Goal: Complete application form

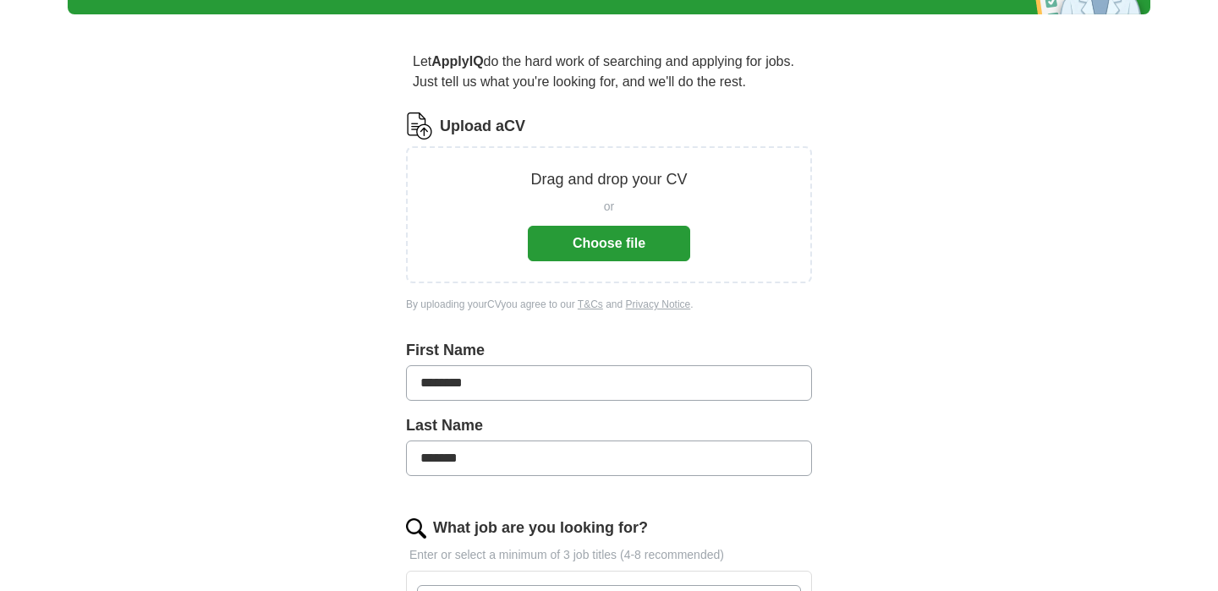
scroll to position [138, 0]
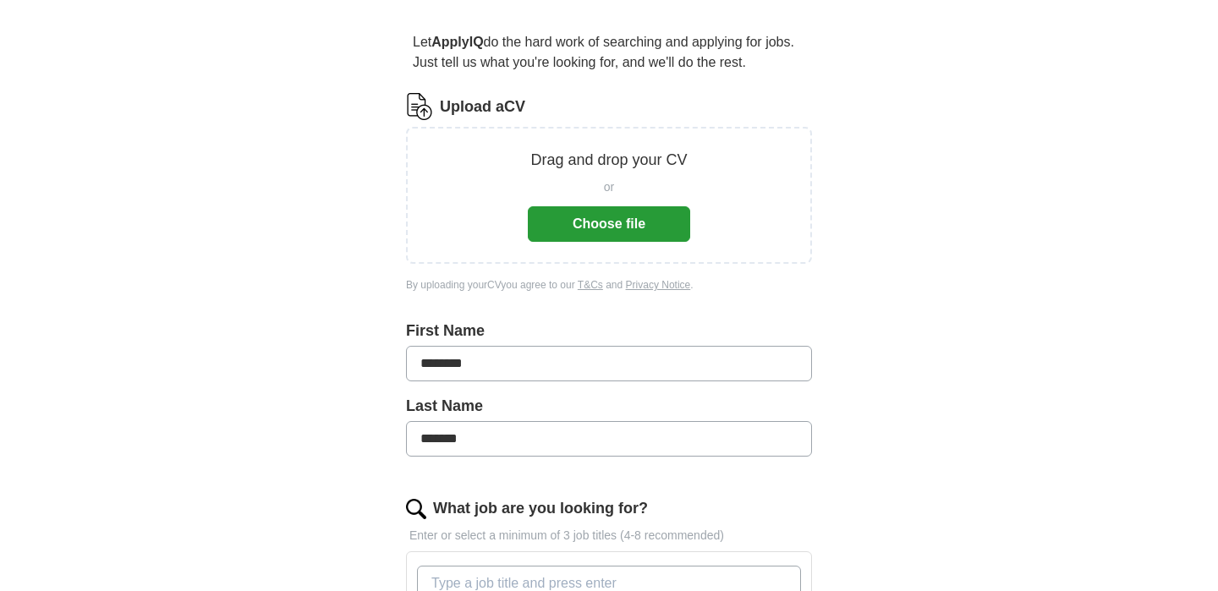
click at [624, 202] on div "or Choose file" at bounding box center [609, 207] width 162 height 70
click at [621, 207] on button "Choose file" at bounding box center [609, 224] width 162 height 36
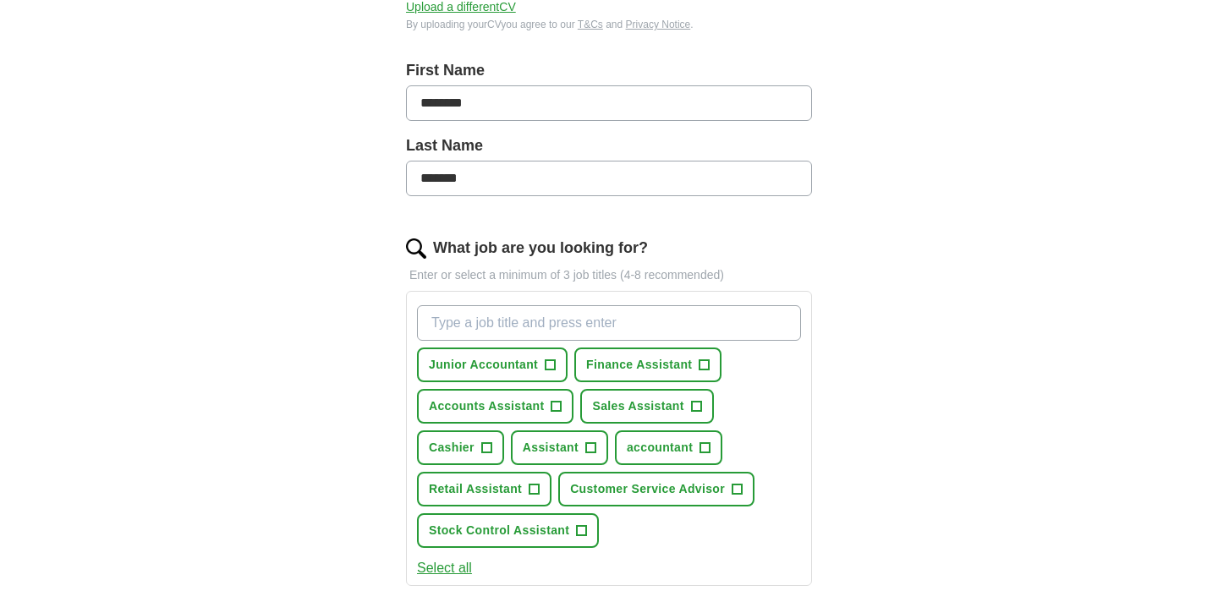
scroll to position [376, 0]
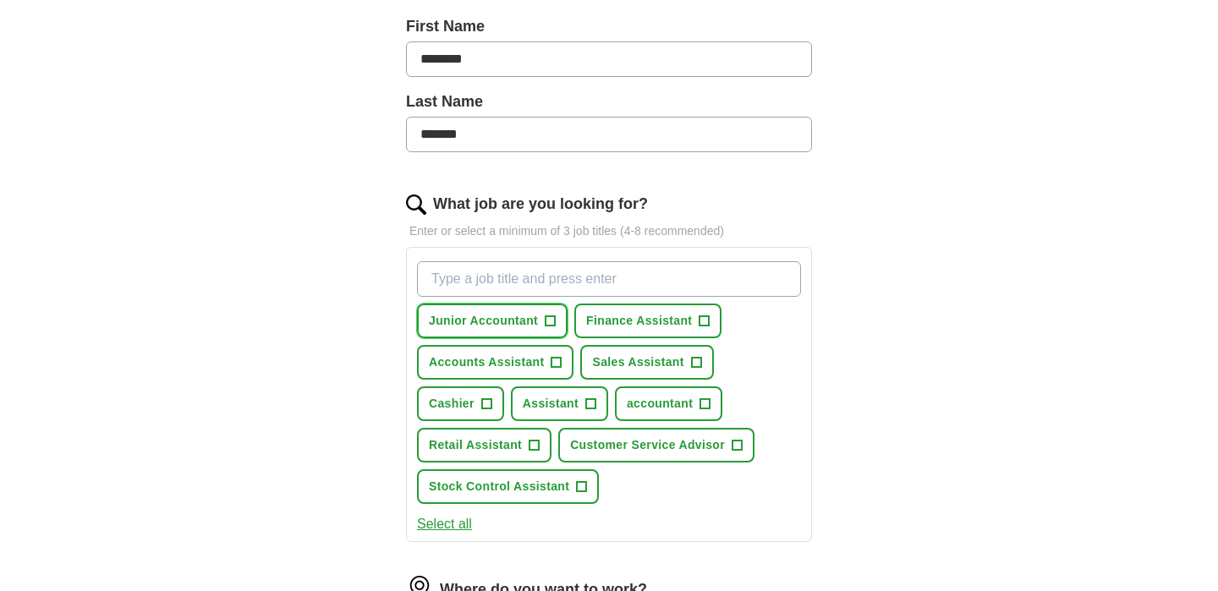
click at [548, 319] on span "+" at bounding box center [551, 322] width 10 height 14
click at [559, 358] on span "+" at bounding box center [557, 363] width 10 height 14
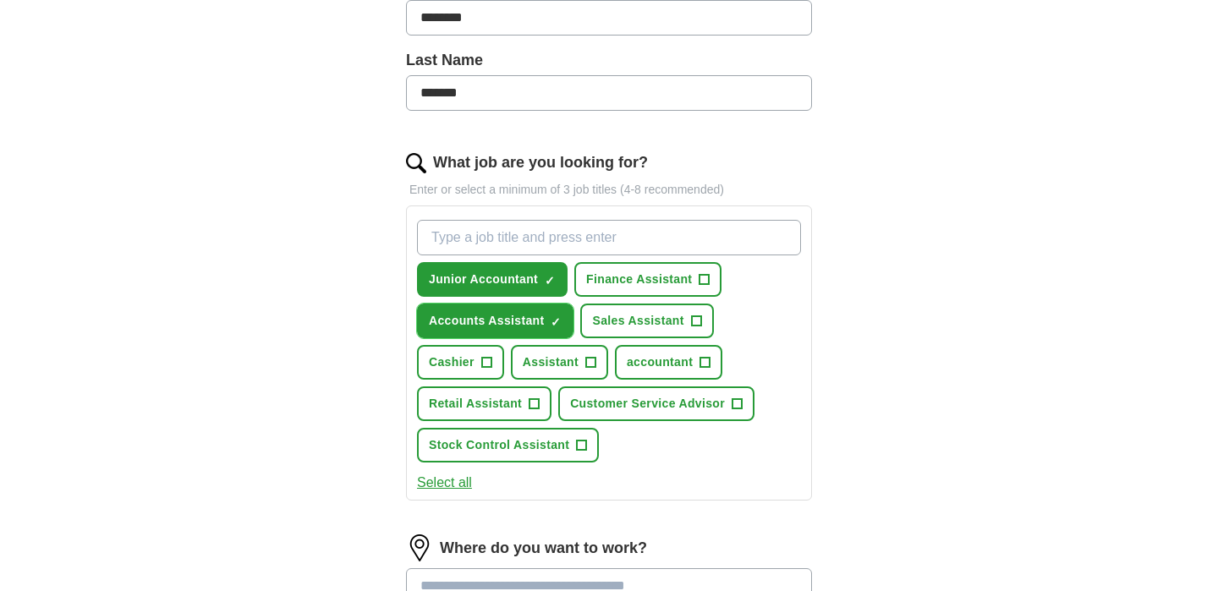
scroll to position [408, 0]
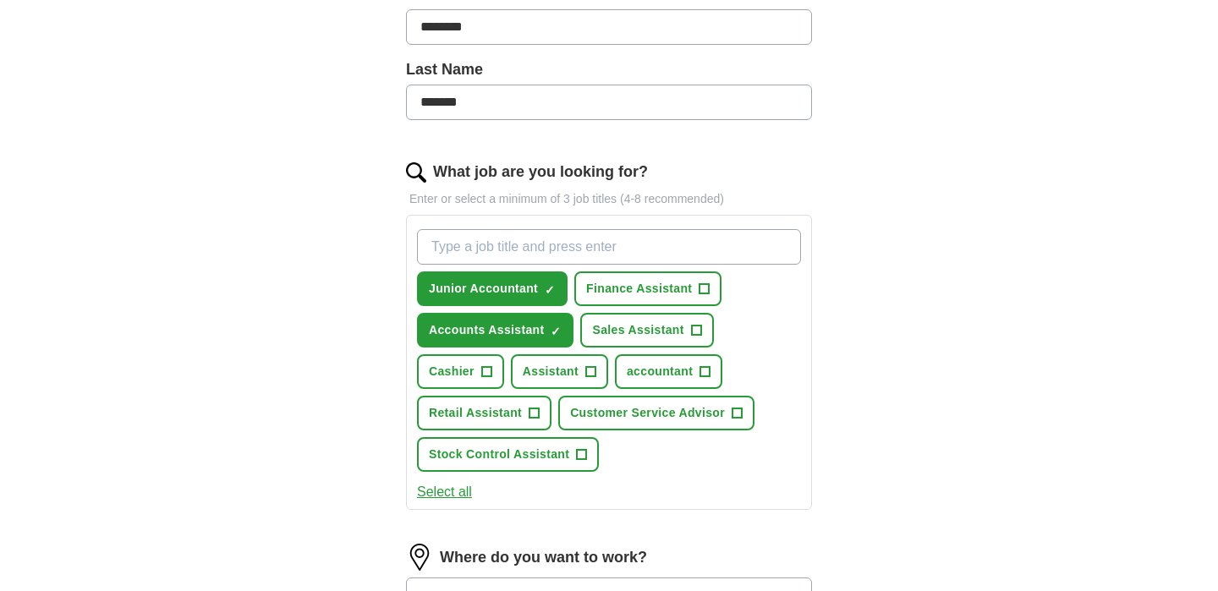
click at [568, 257] on input "What job are you looking for?" at bounding box center [609, 247] width 384 height 36
type input "trainee accountant"
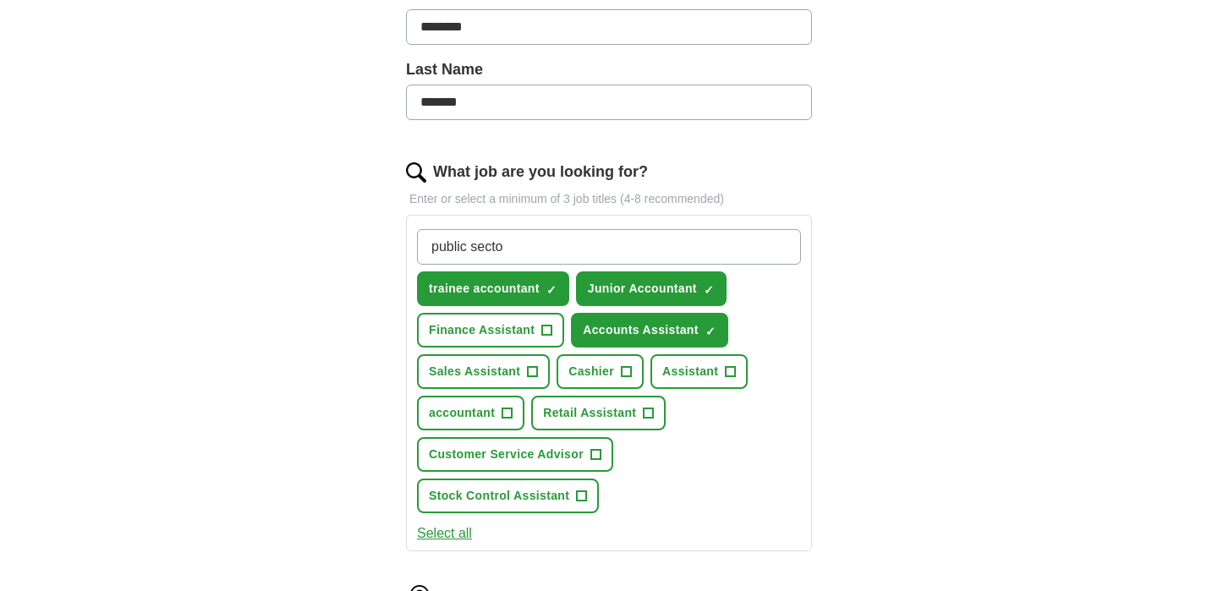
type input "public sector"
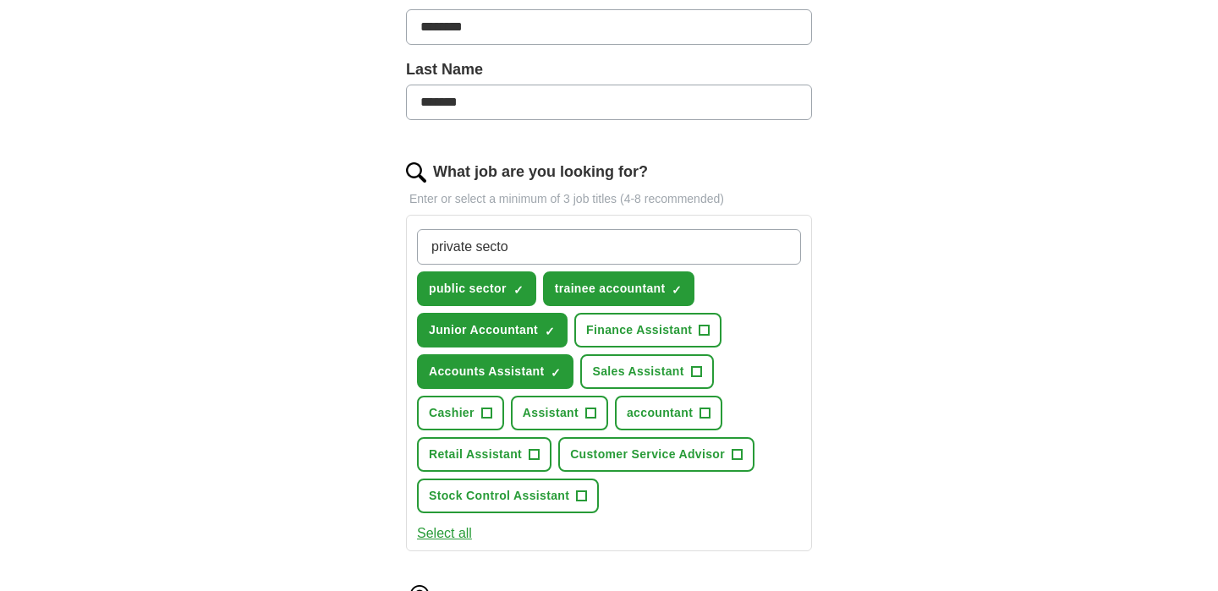
type input "private sector"
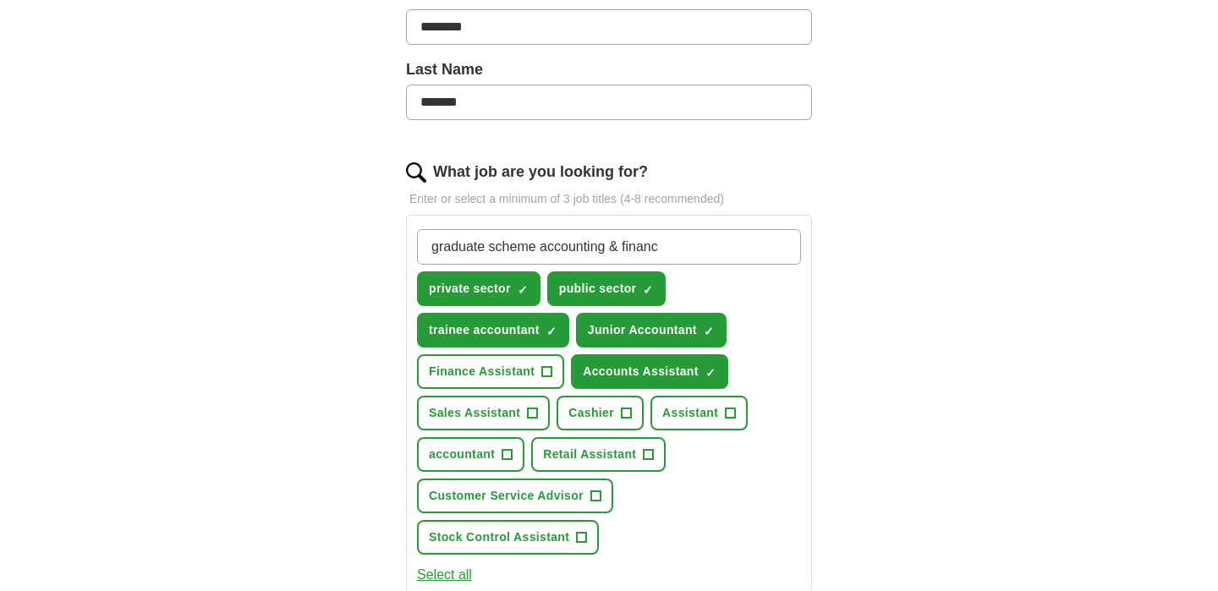
type input "graduate scheme accounting & finance"
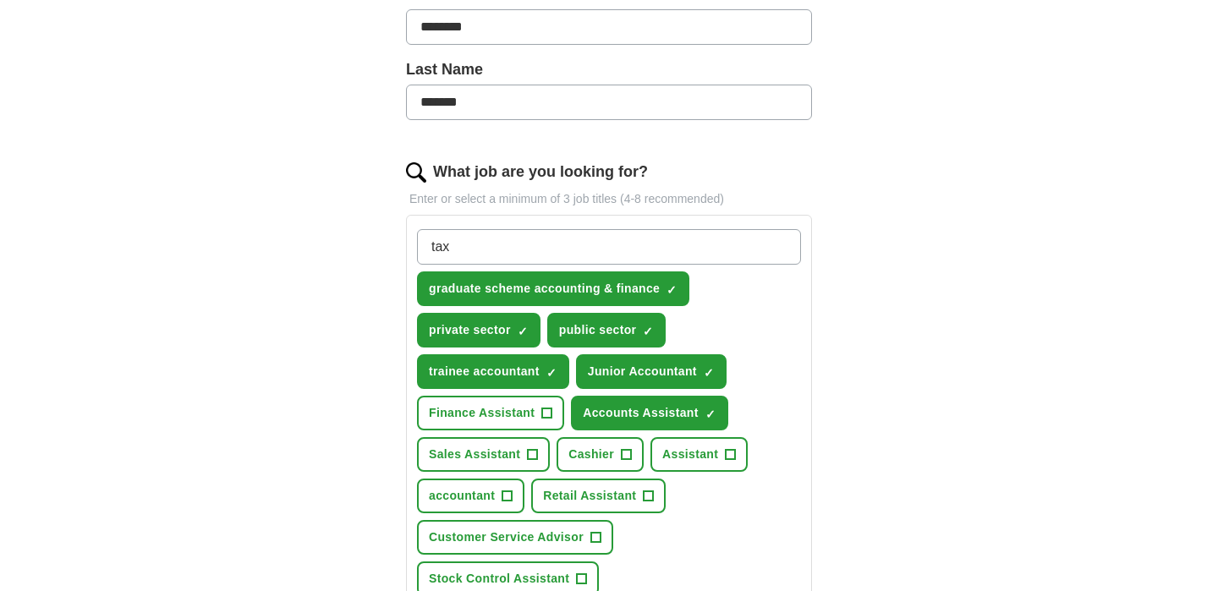
type input "tax"
type input "audit"
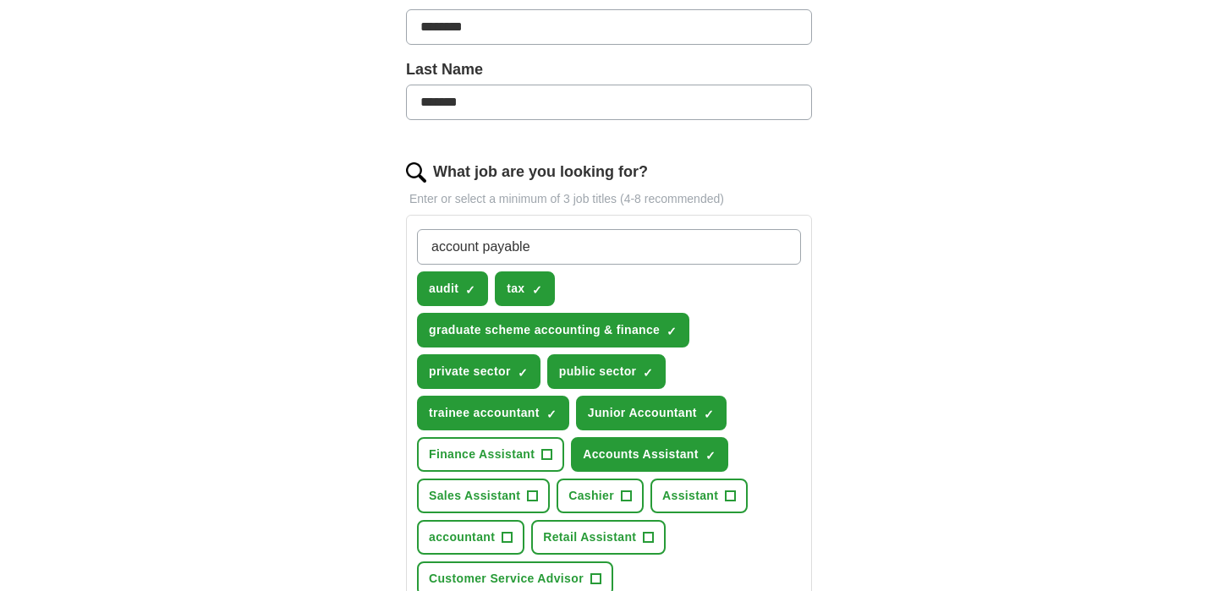
type input "account payables"
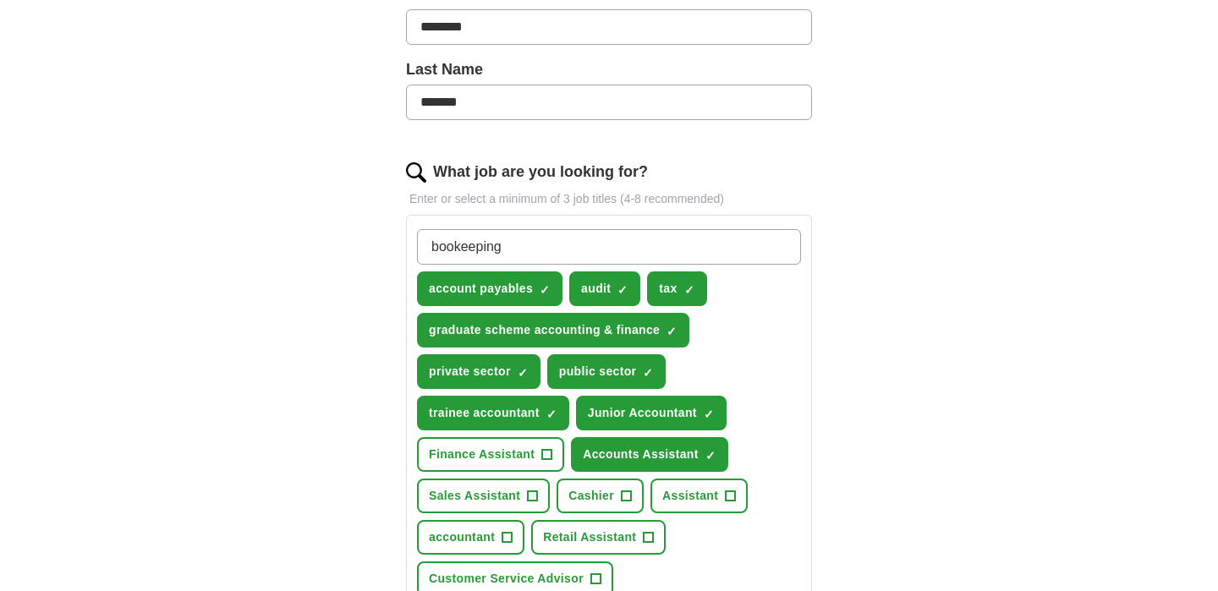
type input "bookleeping"
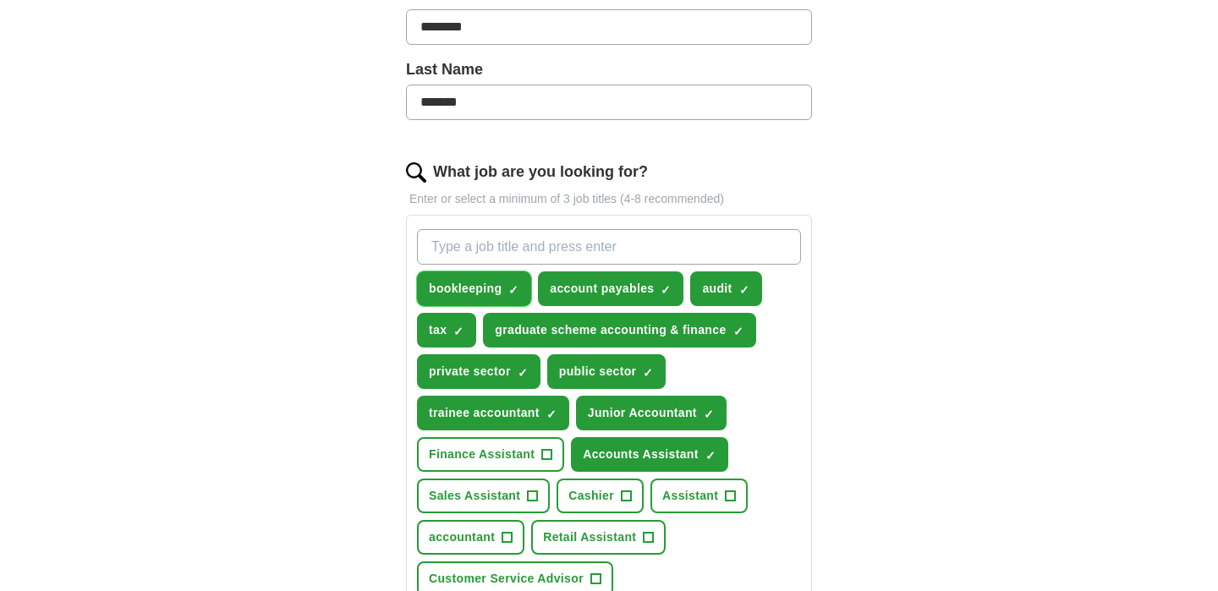
click at [500, 286] on span "bookleeping" at bounding box center [465, 289] width 73 height 18
drag, startPoint x: 515, startPoint y: 290, endPoint x: 365, endPoint y: 286, distance: 150.6
click at [365, 286] on div "Let ApplyIQ do the hard work of searching and applying for jobs. Just tell us w…" at bounding box center [608, 433] width 541 height 1388
drag, startPoint x: 446, startPoint y: 295, endPoint x: 488, endPoint y: 250, distance: 62.3
click at [487, 250] on div "bookleeping + account payables ✓ × audit ✓ × tax ✓ × graduate scheme accounting…" at bounding box center [609, 433] width 391 height 422
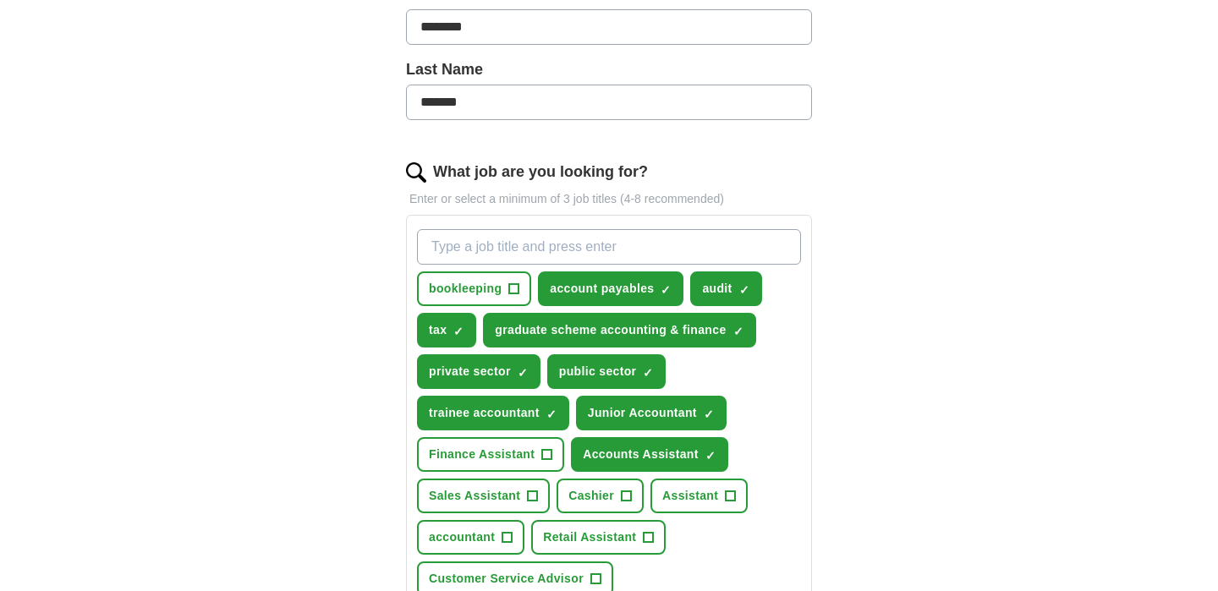
click at [503, 259] on input "What job are you looking for?" at bounding box center [609, 247] width 384 height 36
type input "bookkeeping"
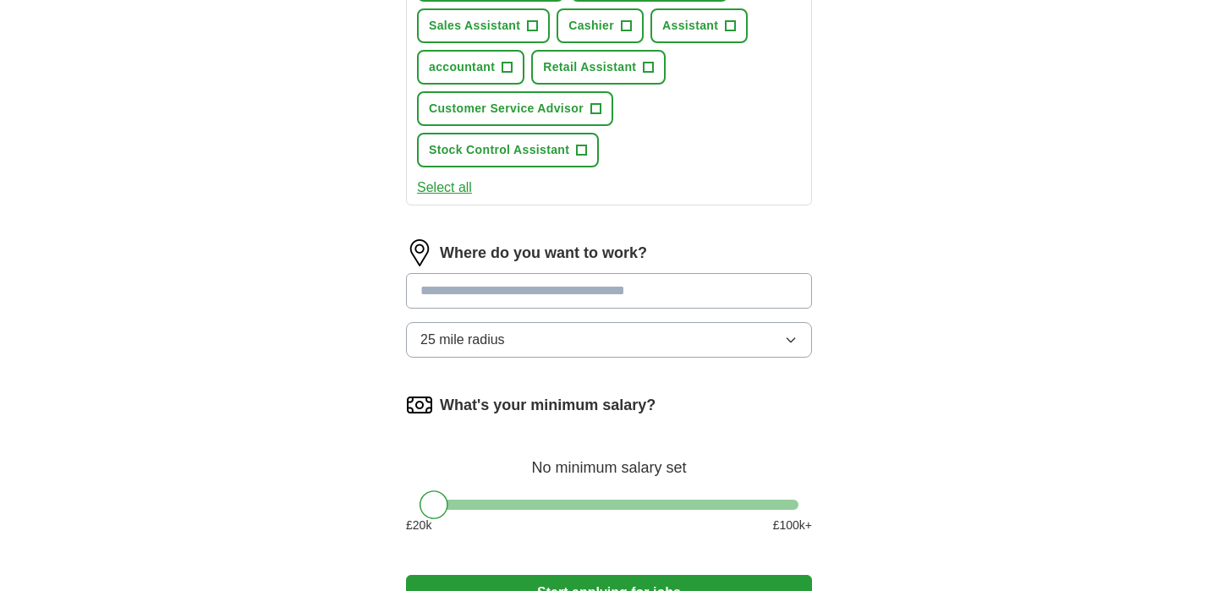
scroll to position [927, 0]
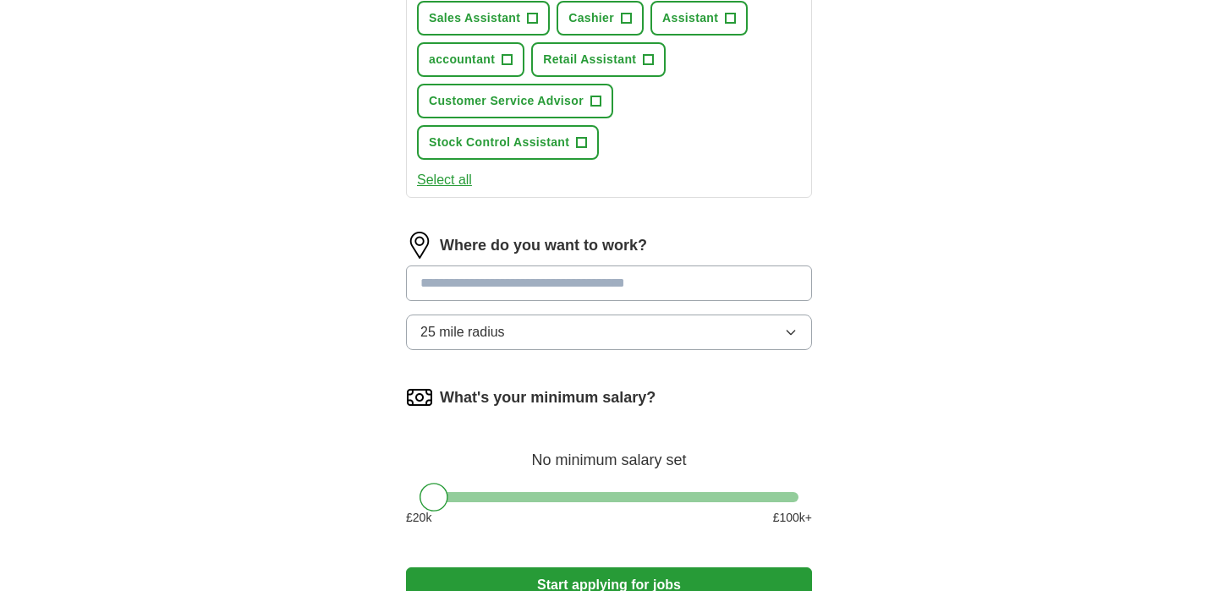
click at [559, 290] on input at bounding box center [609, 284] width 406 height 36
click at [566, 347] on button "25 mile radius" at bounding box center [609, 333] width 406 height 36
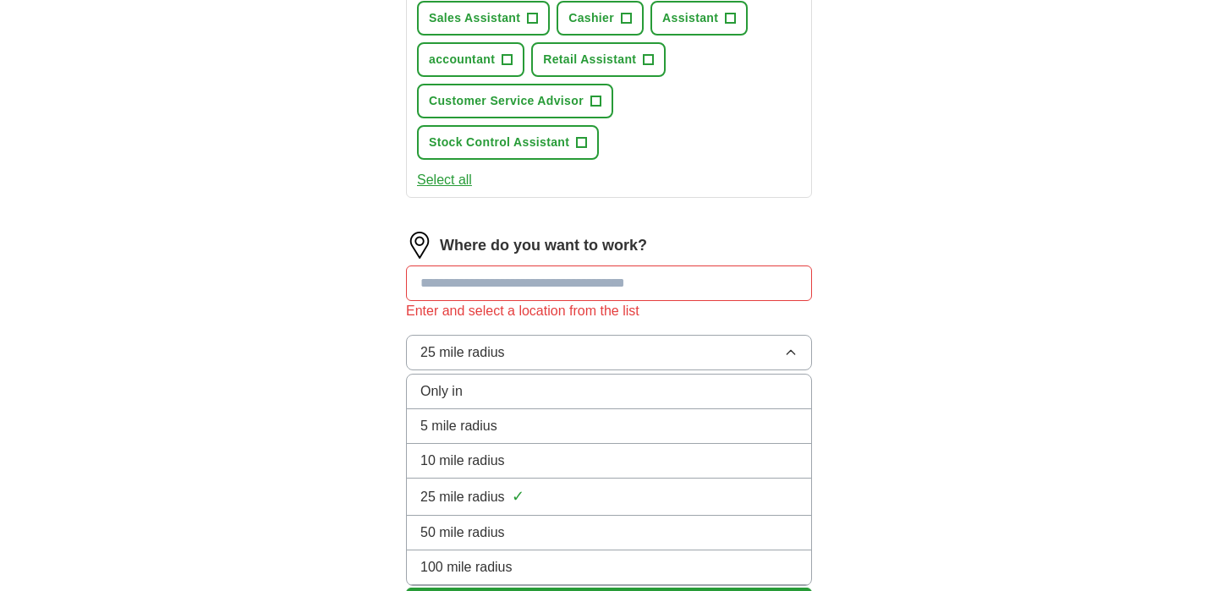
click at [585, 273] on input at bounding box center [609, 284] width 406 height 36
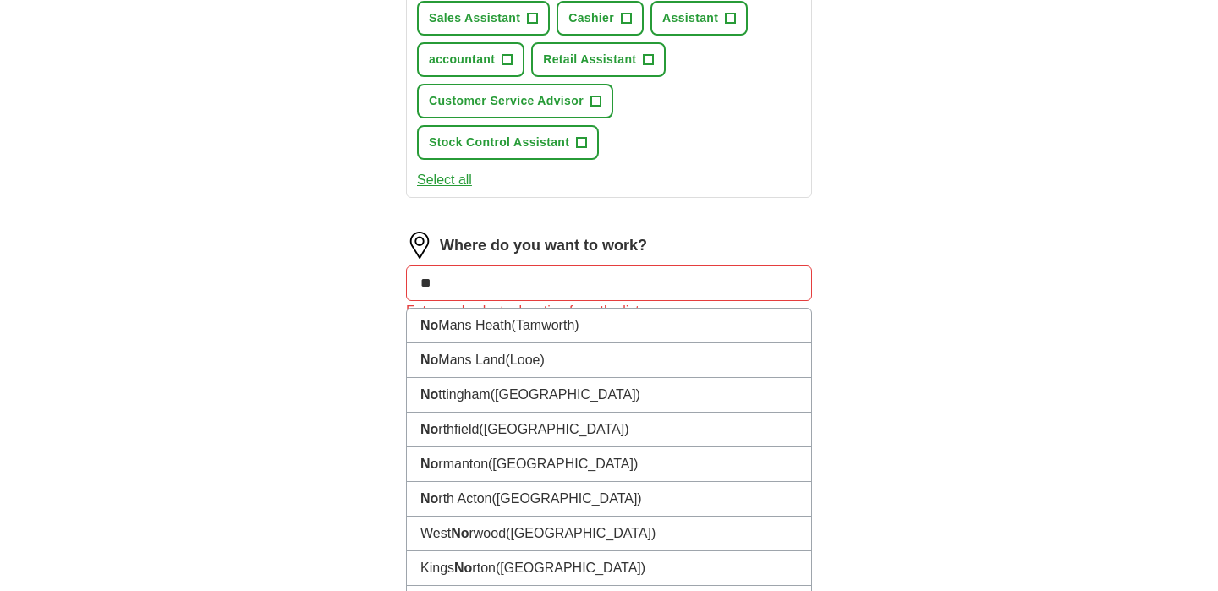
type input "*"
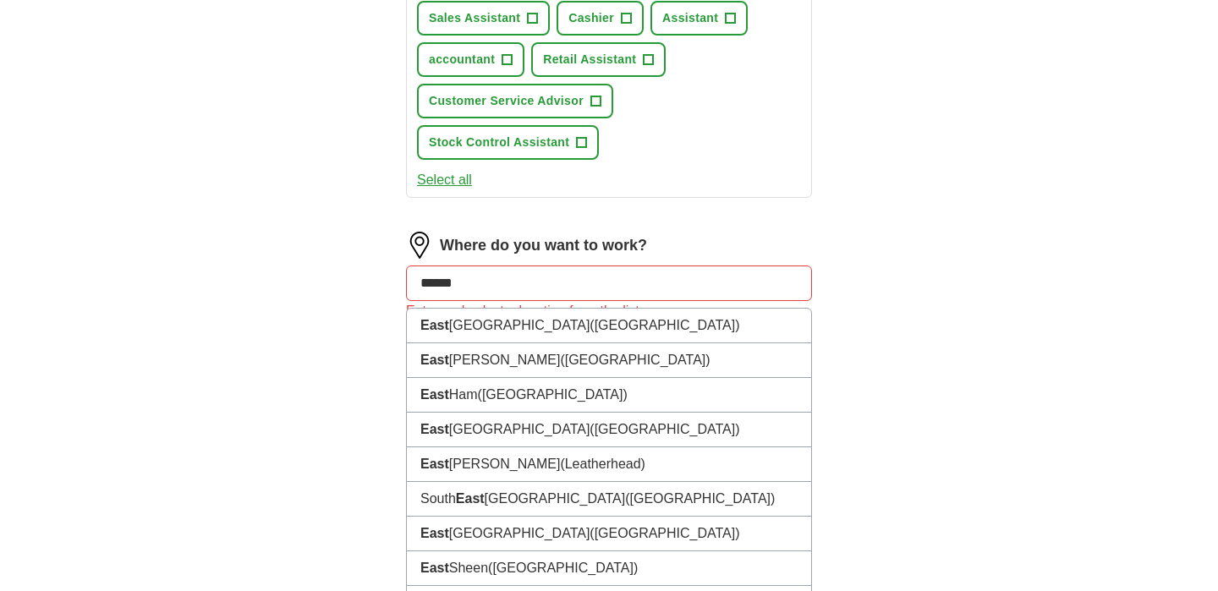
type input "*******"
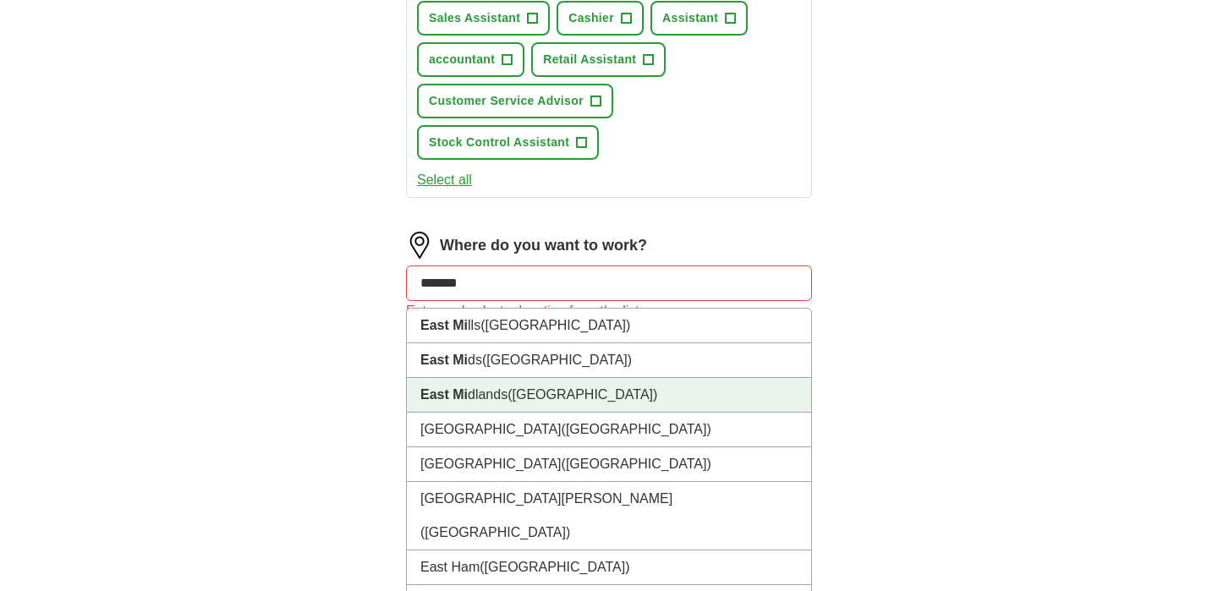
click at [527, 398] on span "([GEOGRAPHIC_DATA])" at bounding box center [583, 394] width 150 height 14
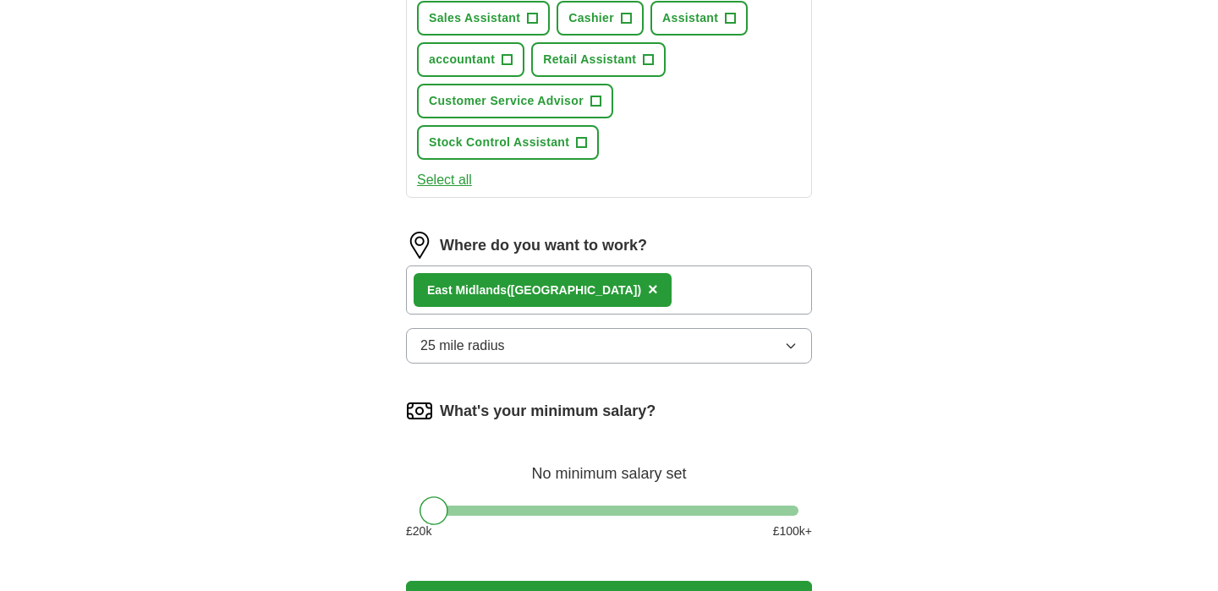
click at [494, 357] on button "25 mile radius" at bounding box center [609, 346] width 406 height 36
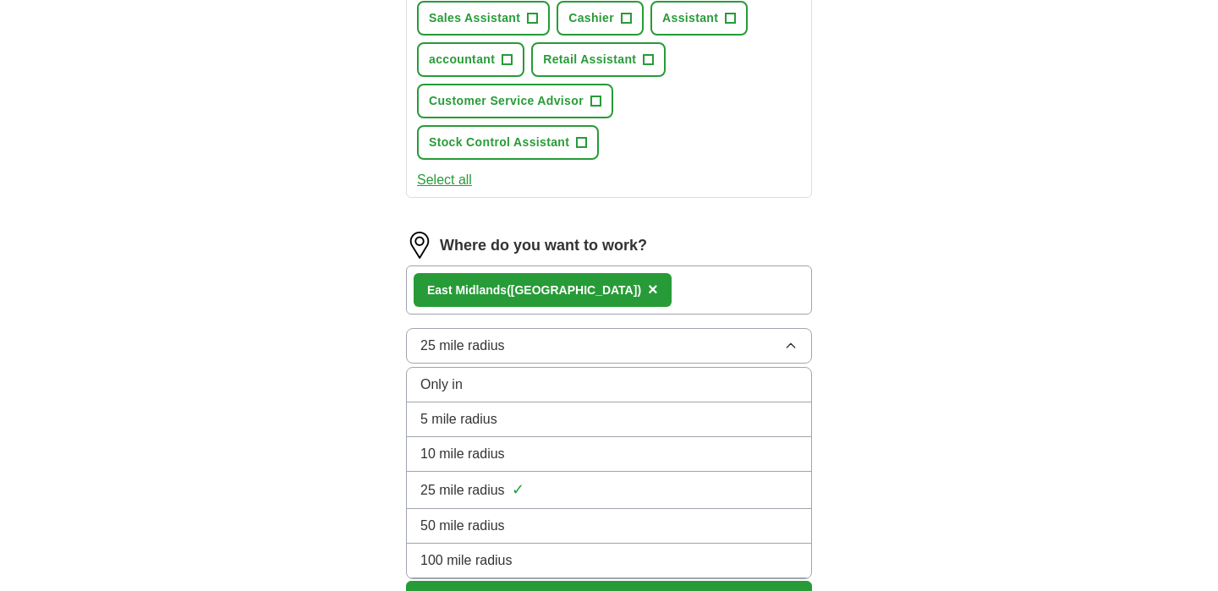
click at [480, 485] on span "25 mile radius" at bounding box center [462, 490] width 85 height 20
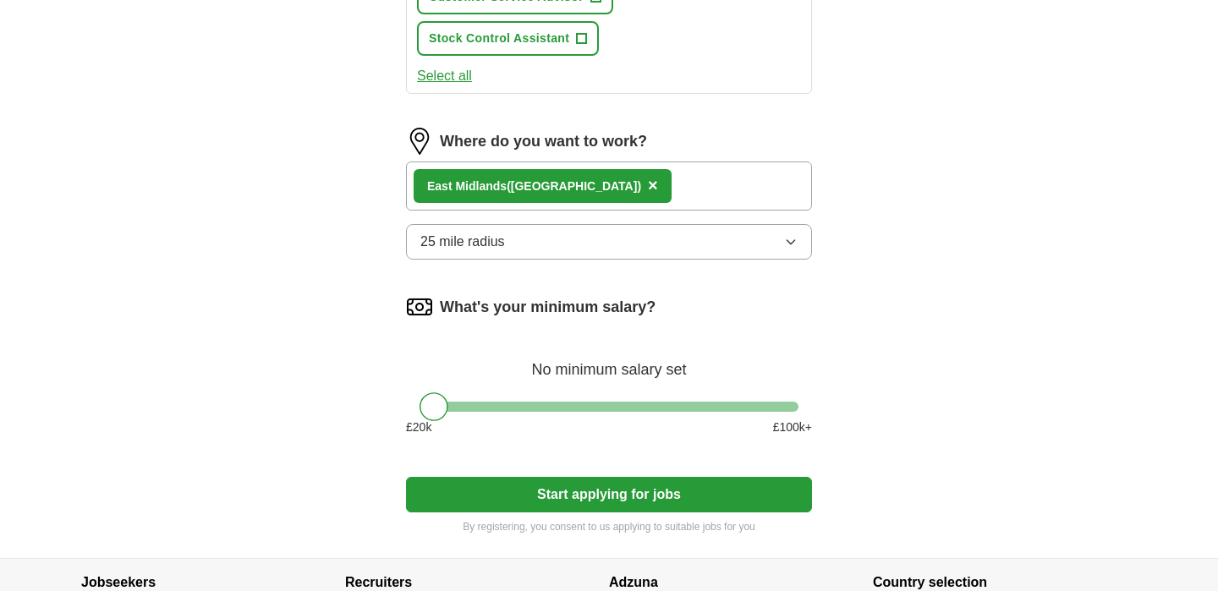
scroll to position [1034, 0]
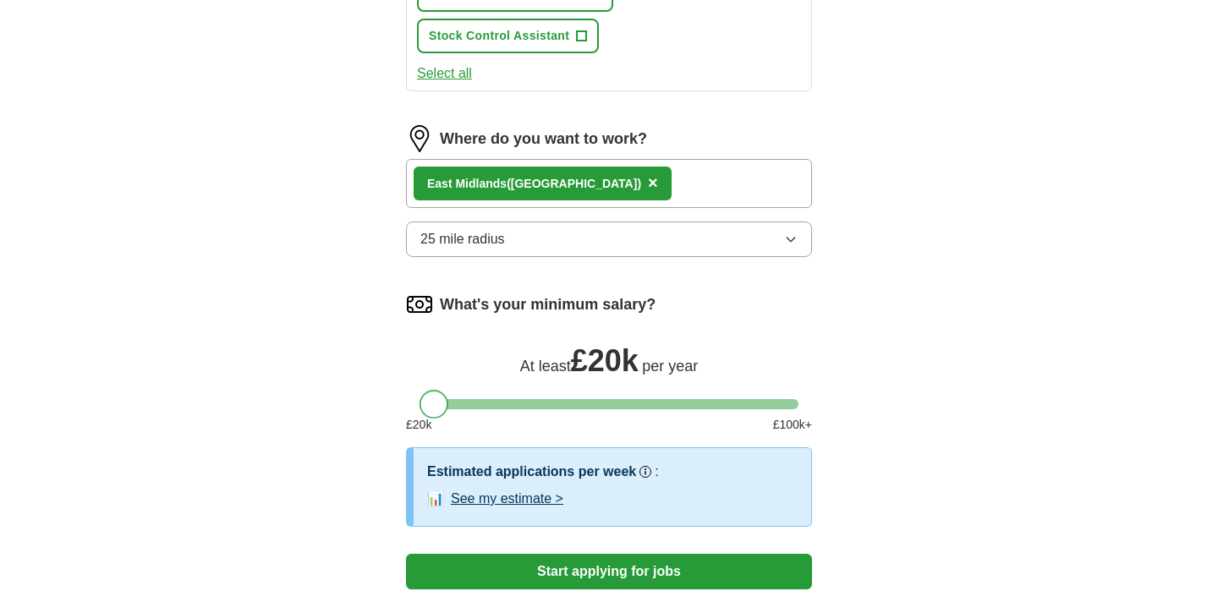
drag, startPoint x: 425, startPoint y: 409, endPoint x: 381, endPoint y: 398, distance: 45.1
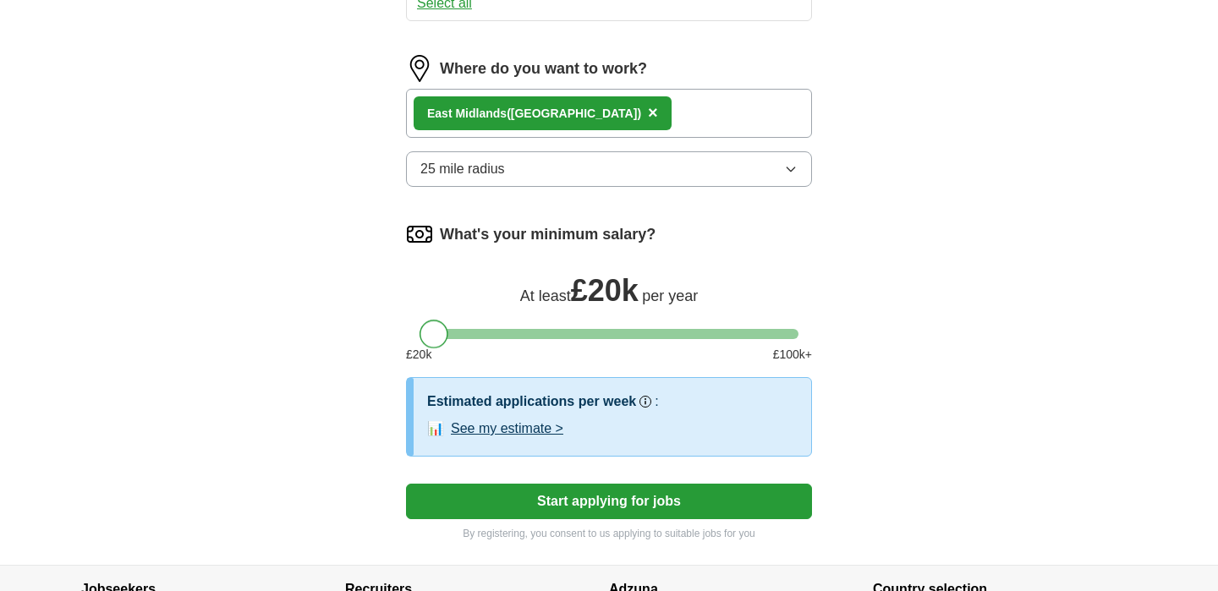
scroll to position [1105, 0]
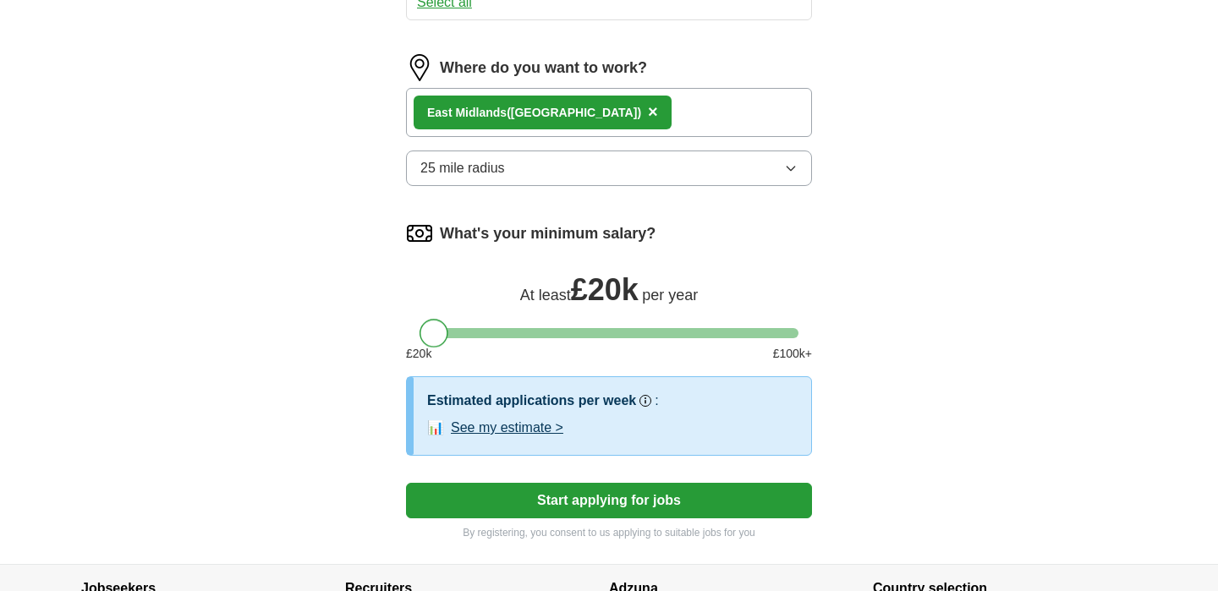
click at [504, 502] on button "Start applying for jobs" at bounding box center [609, 501] width 406 height 36
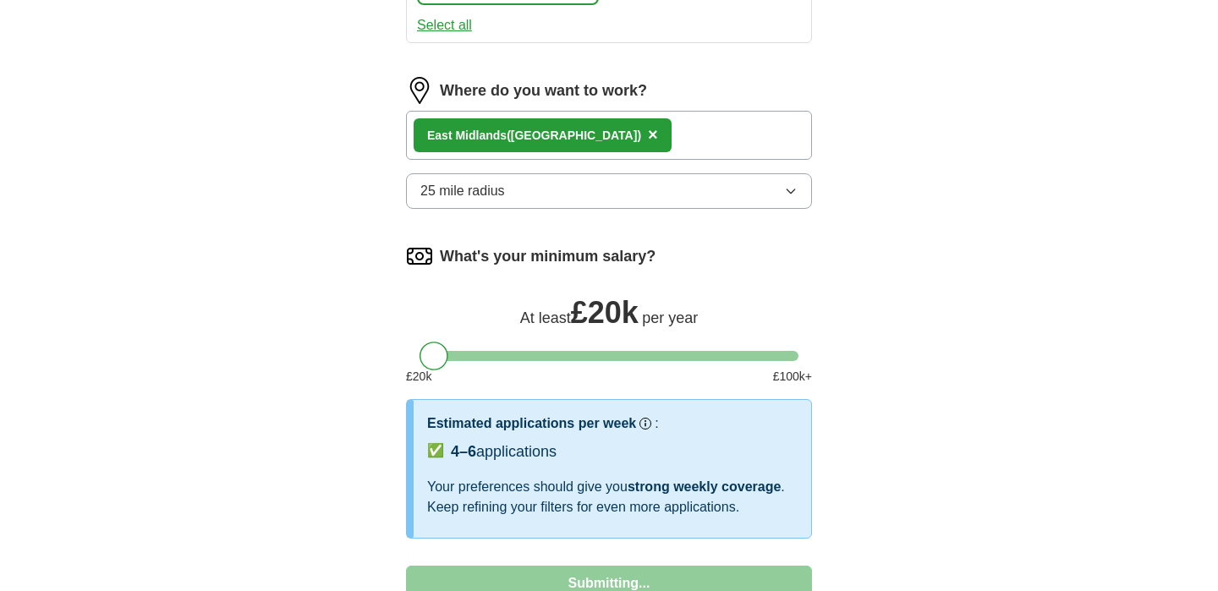
select select "**"
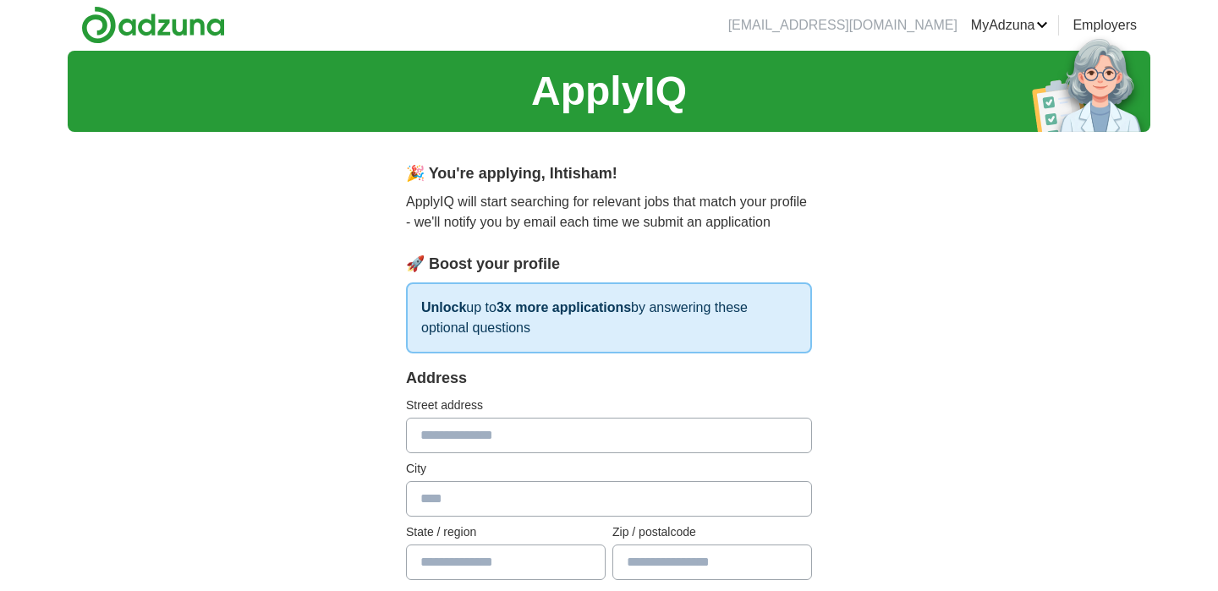
scroll to position [0, 0]
